Goal: Find specific page/section: Find specific page/section

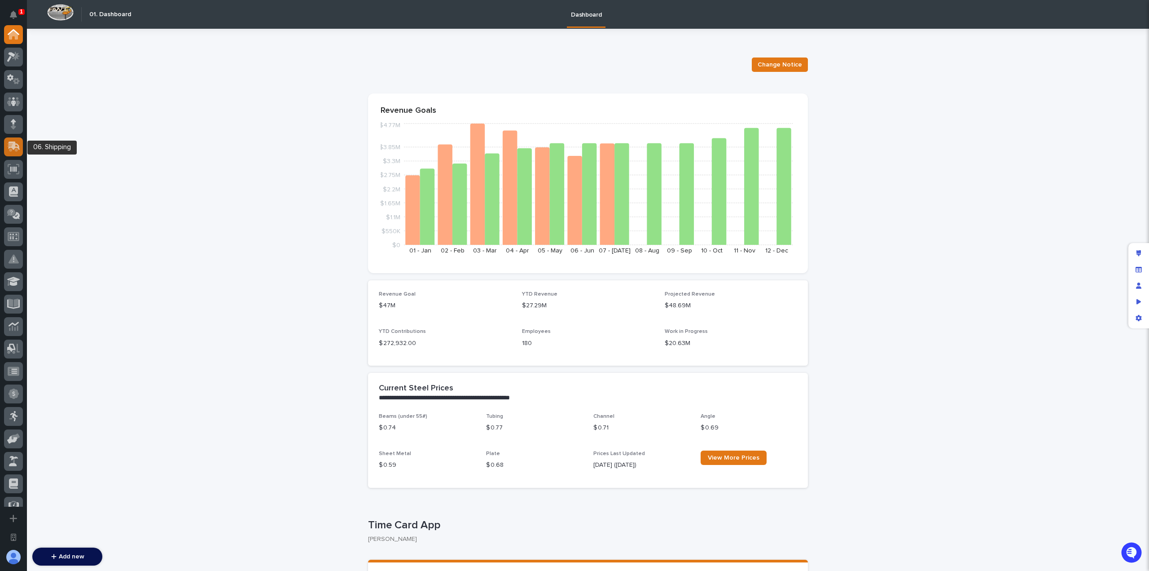
click at [14, 149] on icon at bounding box center [13, 146] width 13 height 10
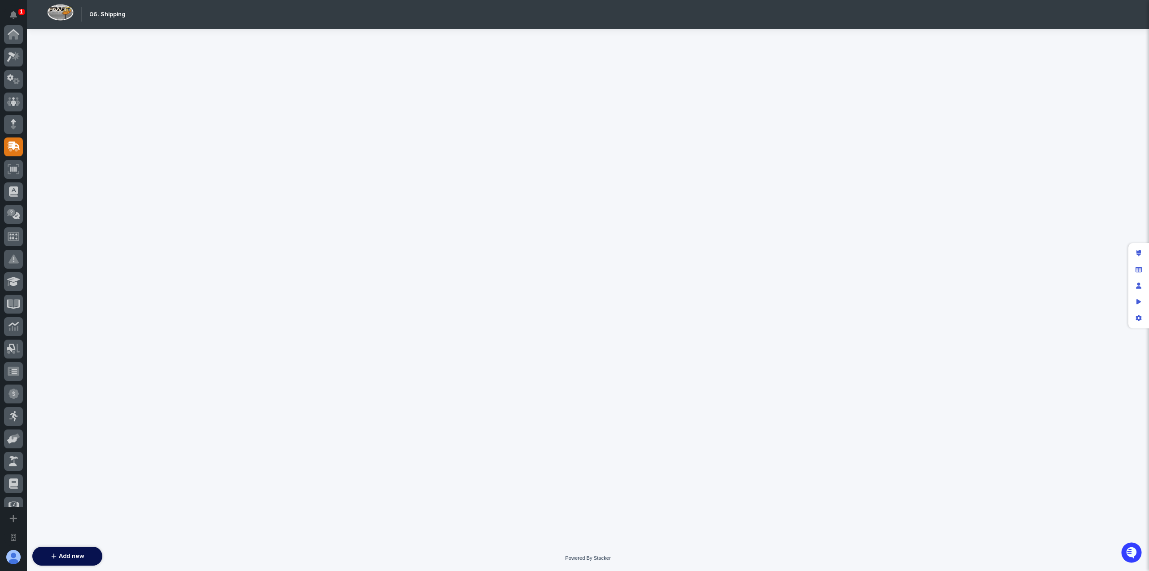
scroll to position [112, 0]
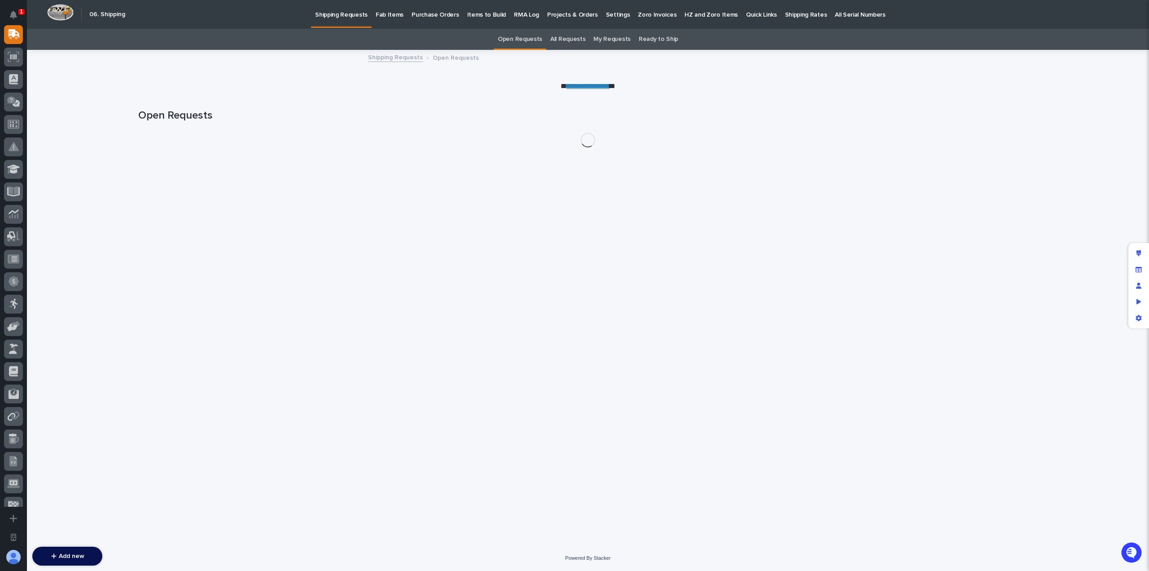
click at [558, 15] on p "Projects & Orders" at bounding box center [572, 9] width 51 height 19
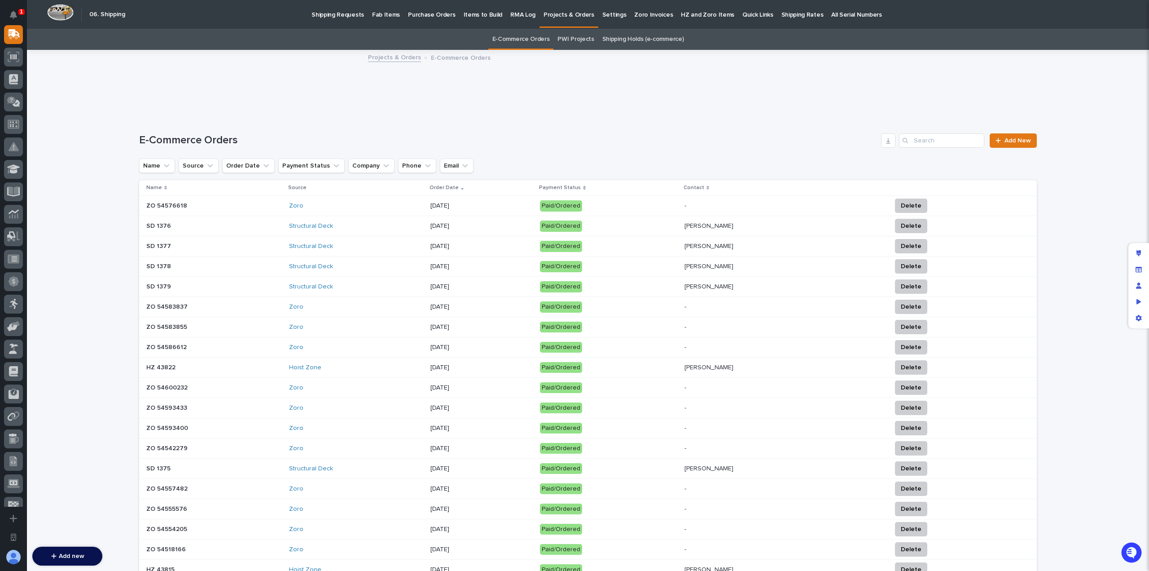
click at [386, 13] on p "Fab Items" at bounding box center [386, 9] width 28 height 19
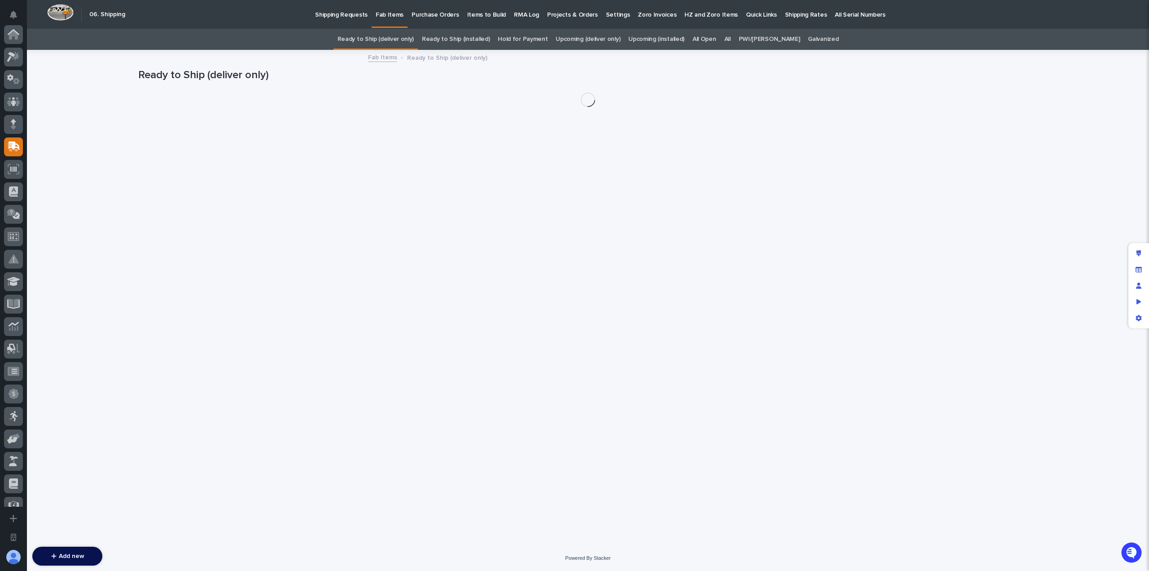
scroll to position [112, 0]
click at [717, 39] on link "All Open" at bounding box center [705, 39] width 24 height 21
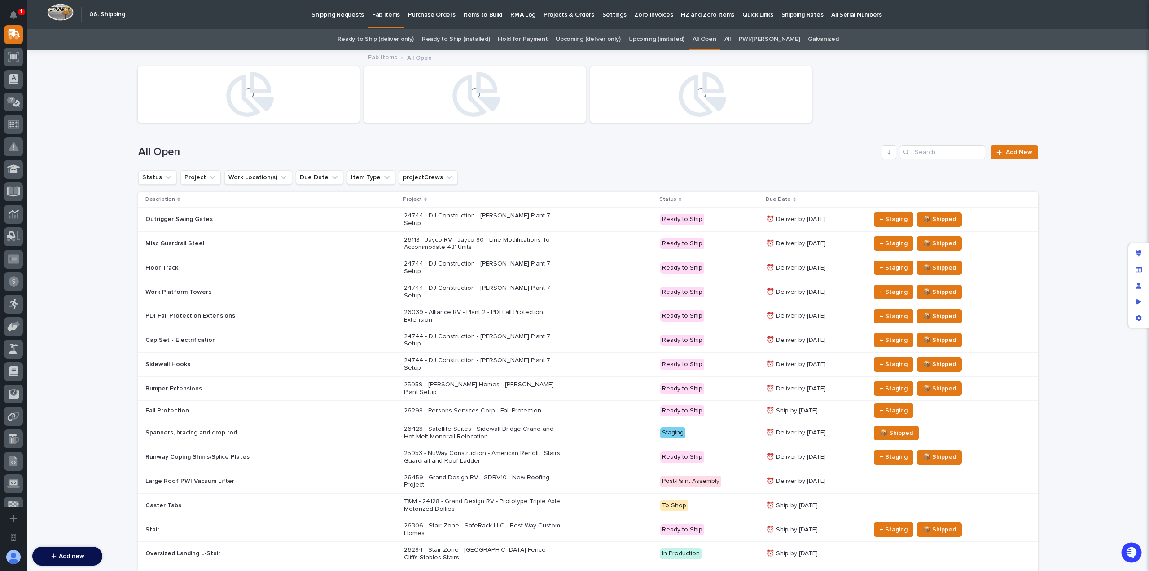
click at [731, 37] on link "All" at bounding box center [728, 39] width 6 height 21
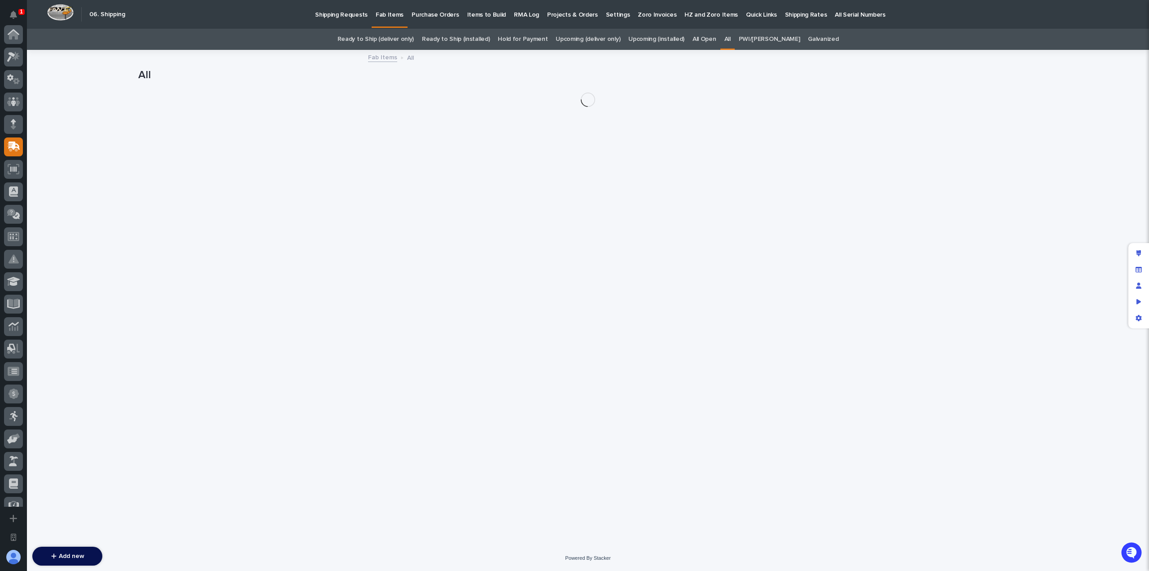
scroll to position [112, 0]
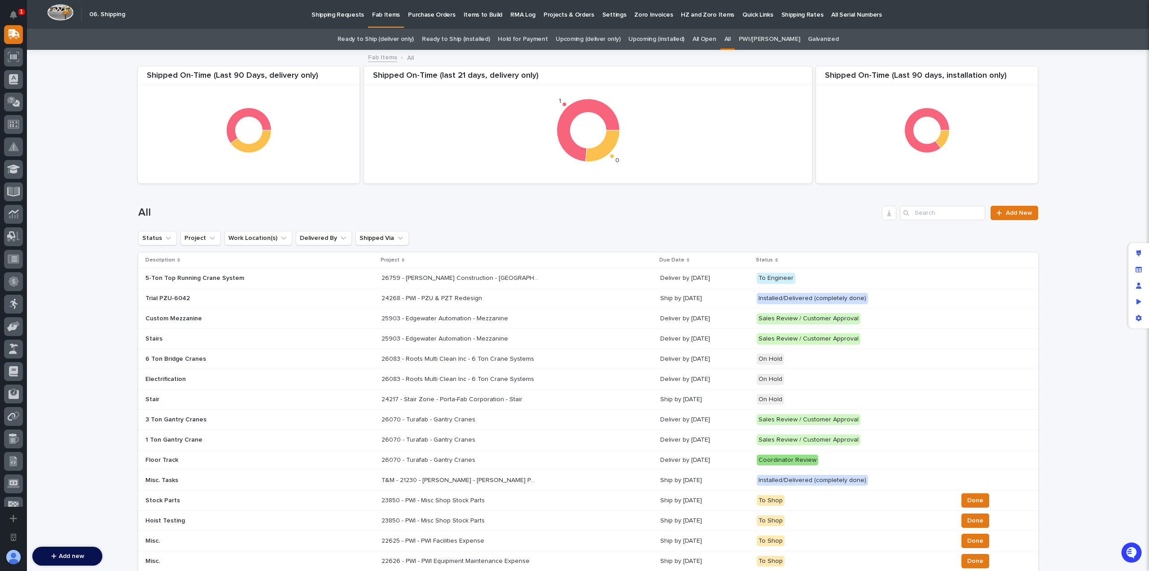
click at [1049, 127] on div "Loading... Saving… Loading... Saving… Shipped On-Time (Last 90 days, installati…" at bounding box center [588, 501] width 1122 height 900
click at [1136, 269] on icon "Manage fields and data" at bounding box center [1139, 268] width 6 height 5
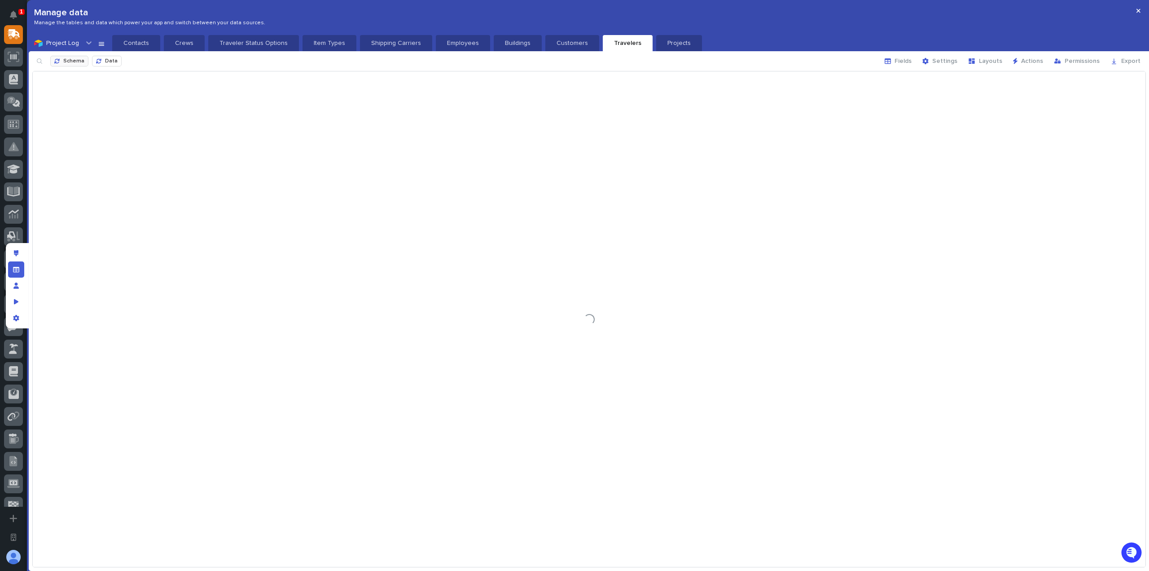
click at [78, 60] on span "Schema" at bounding box center [73, 61] width 21 height 7
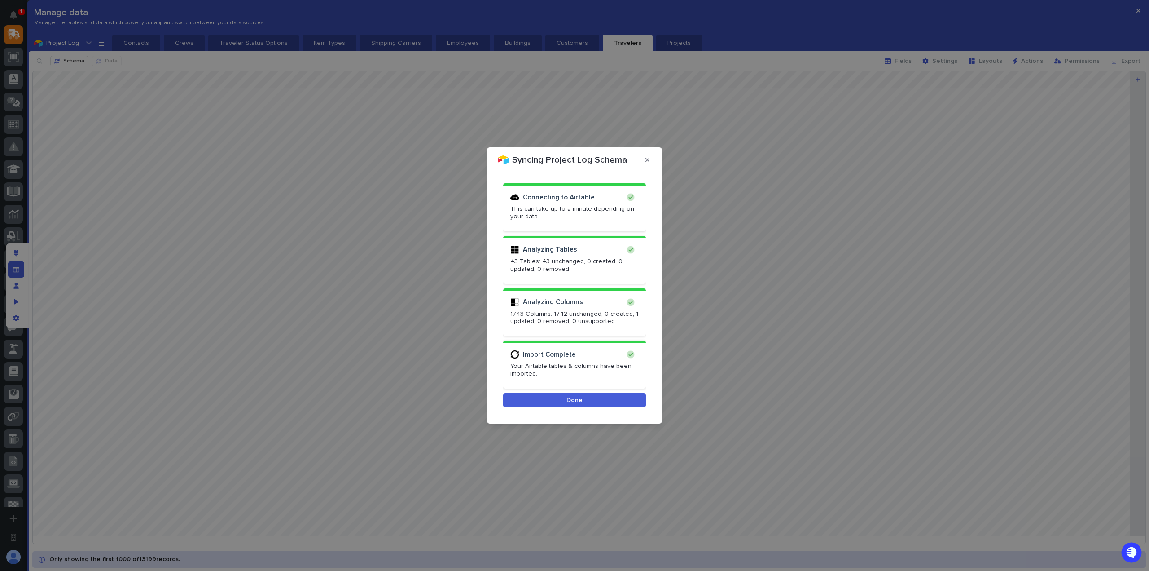
drag, startPoint x: 581, startPoint y: 401, endPoint x: 405, endPoint y: 300, distance: 202.9
click at [581, 401] on span "Done" at bounding box center [575, 400] width 16 height 8
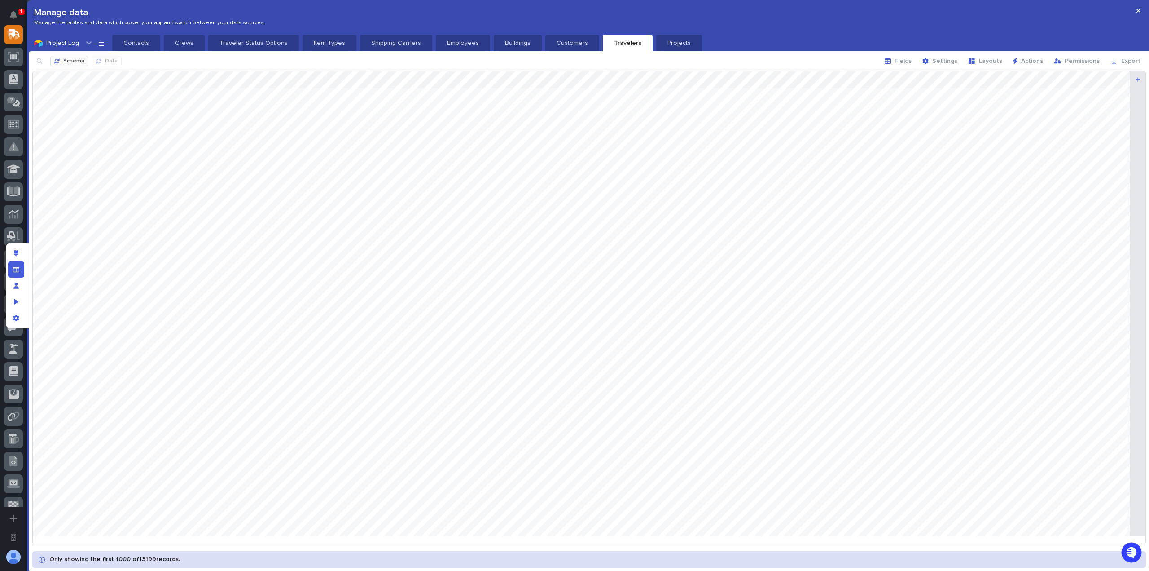
click at [70, 60] on span "Schema" at bounding box center [73, 61] width 21 height 7
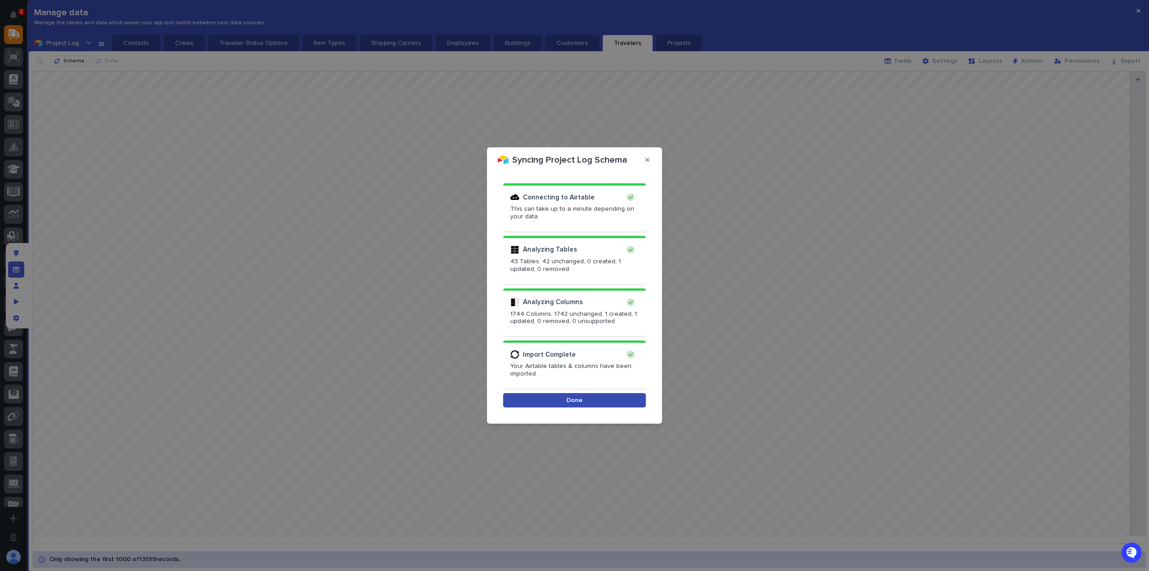
click at [573, 401] on span "Done" at bounding box center [575, 400] width 16 height 8
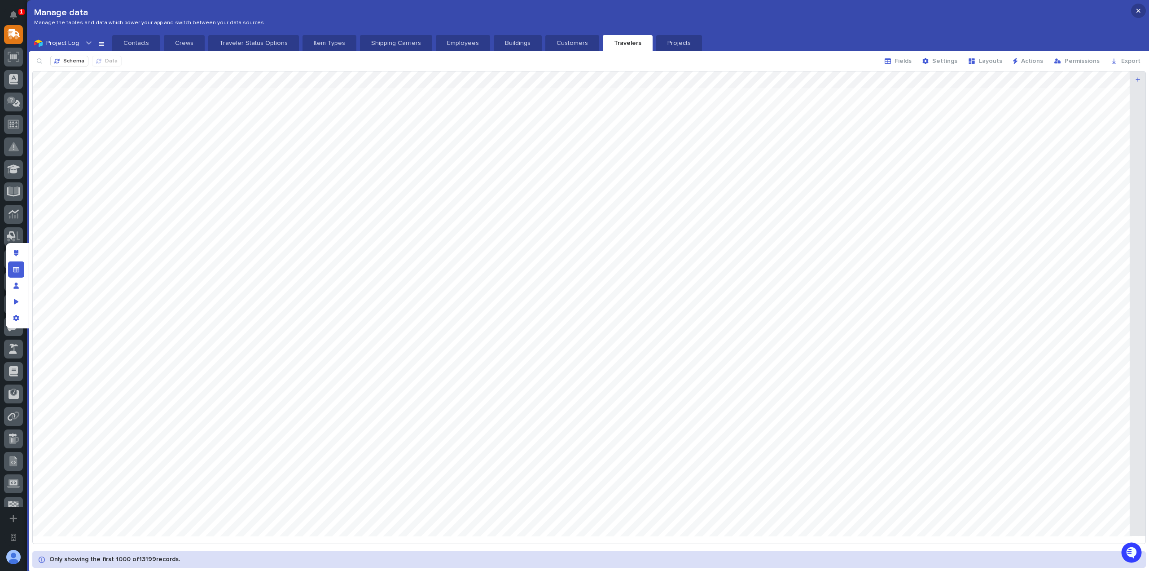
click at [1137, 9] on icon "button" at bounding box center [1139, 11] width 4 height 6
